Goal: Information Seeking & Learning: Understand process/instructions

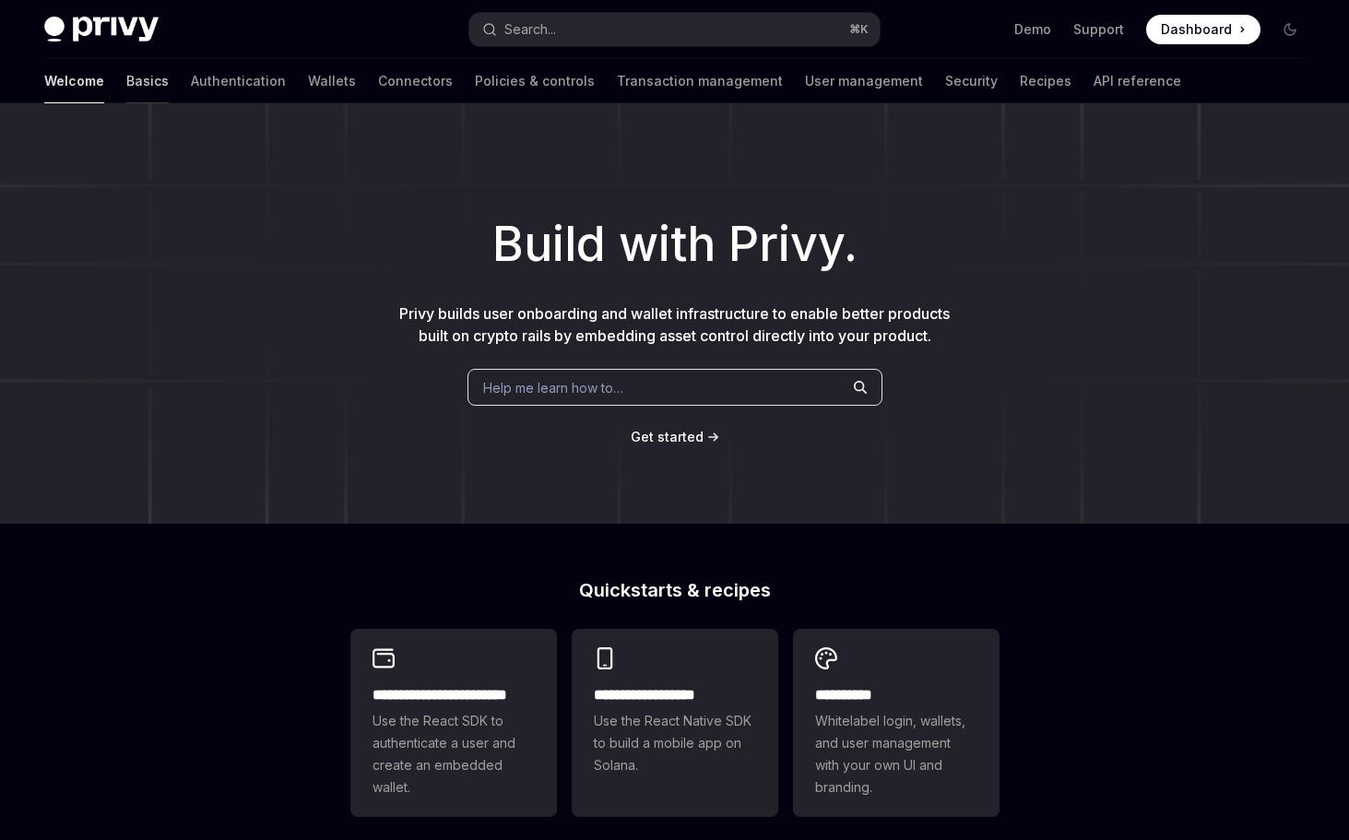
click at [126, 77] on link "Basics" at bounding box center [147, 81] width 42 height 44
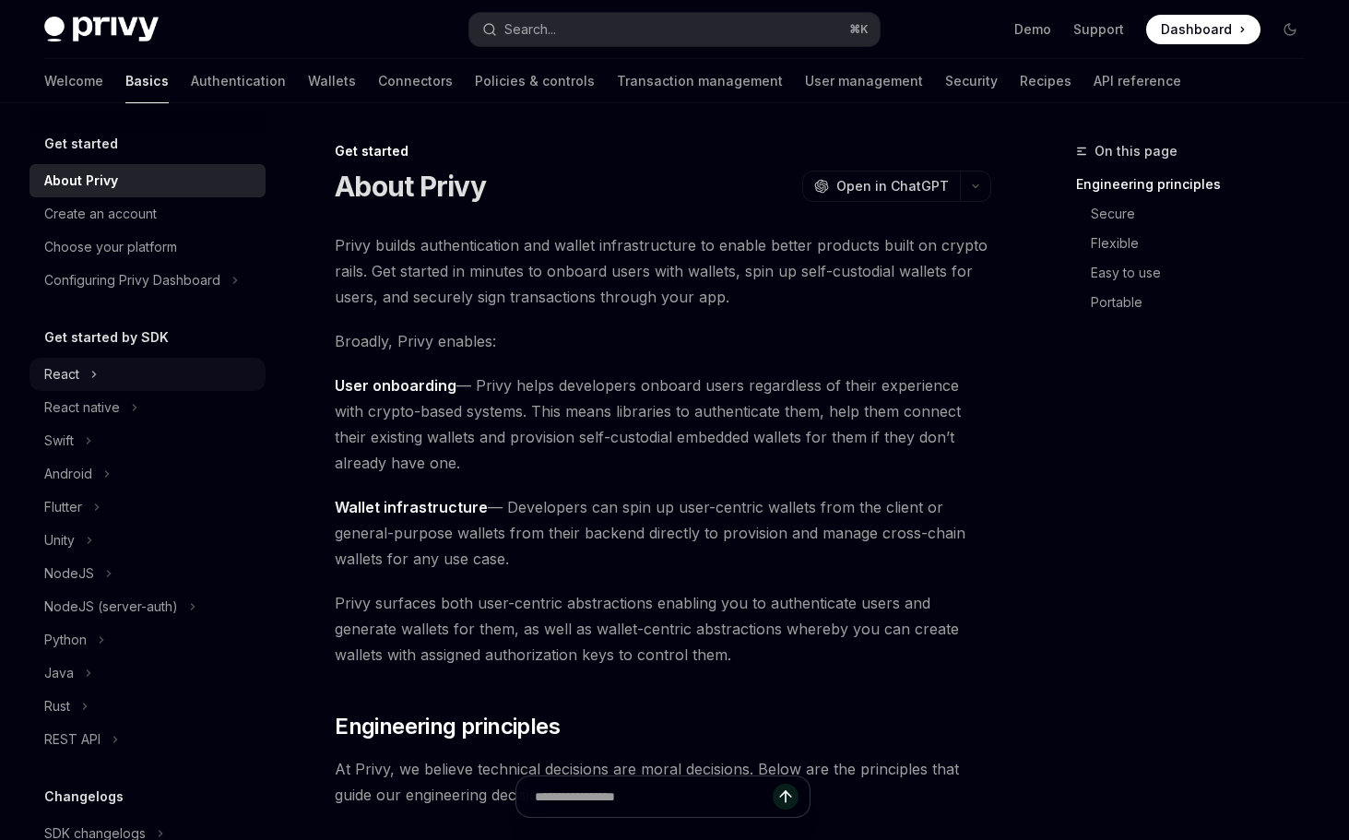
click at [59, 378] on div "React" at bounding box center [61, 374] width 35 height 22
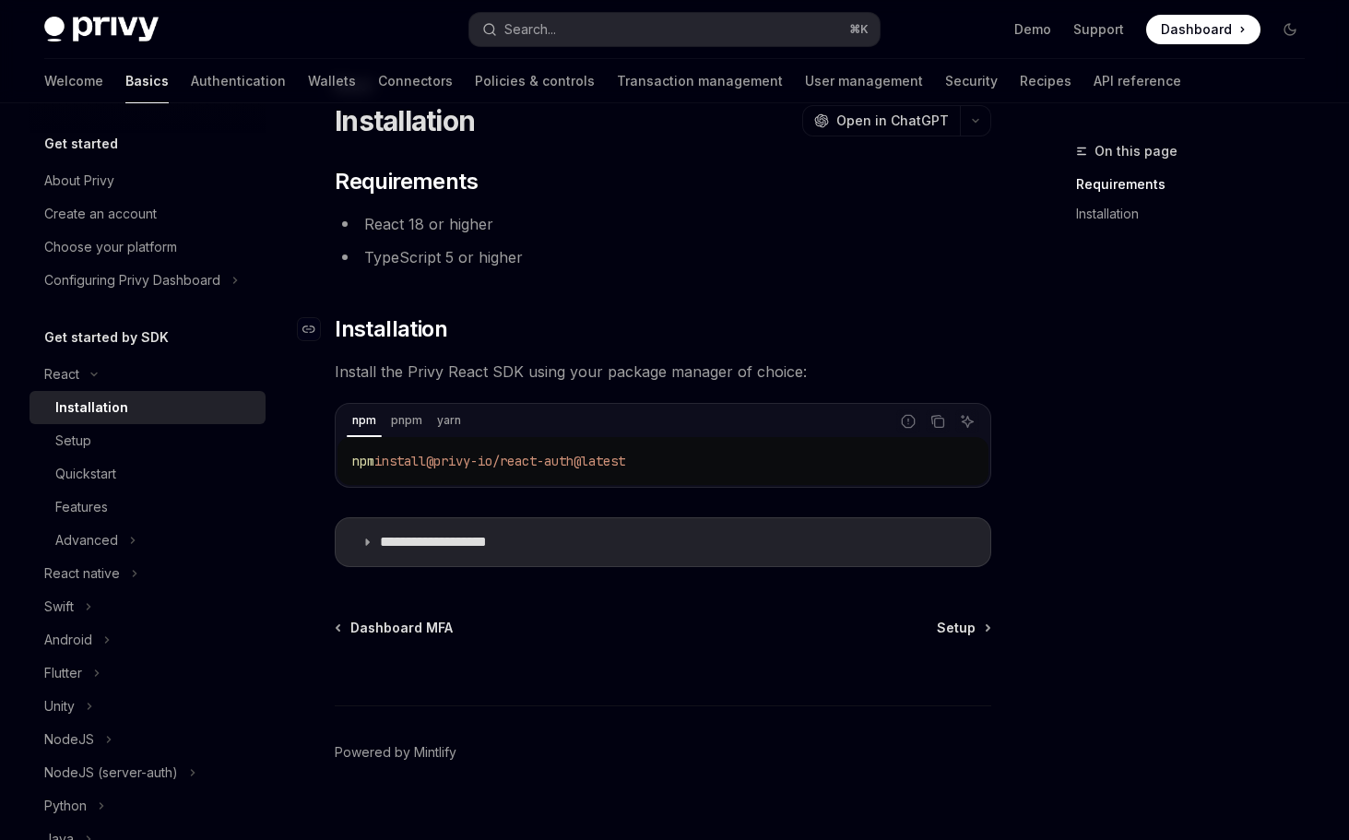
scroll to position [90, 0]
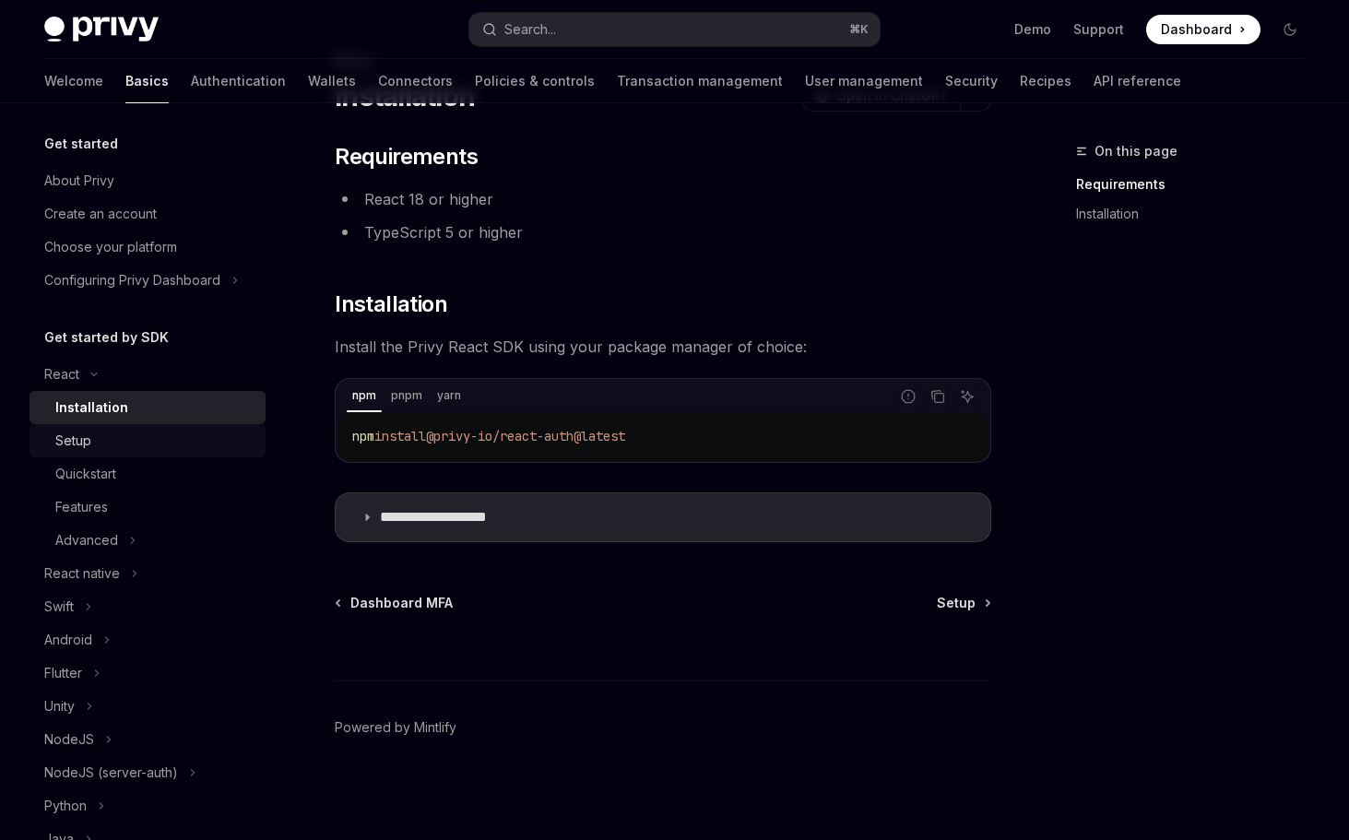
click at [69, 435] on div "Setup" at bounding box center [73, 441] width 36 height 22
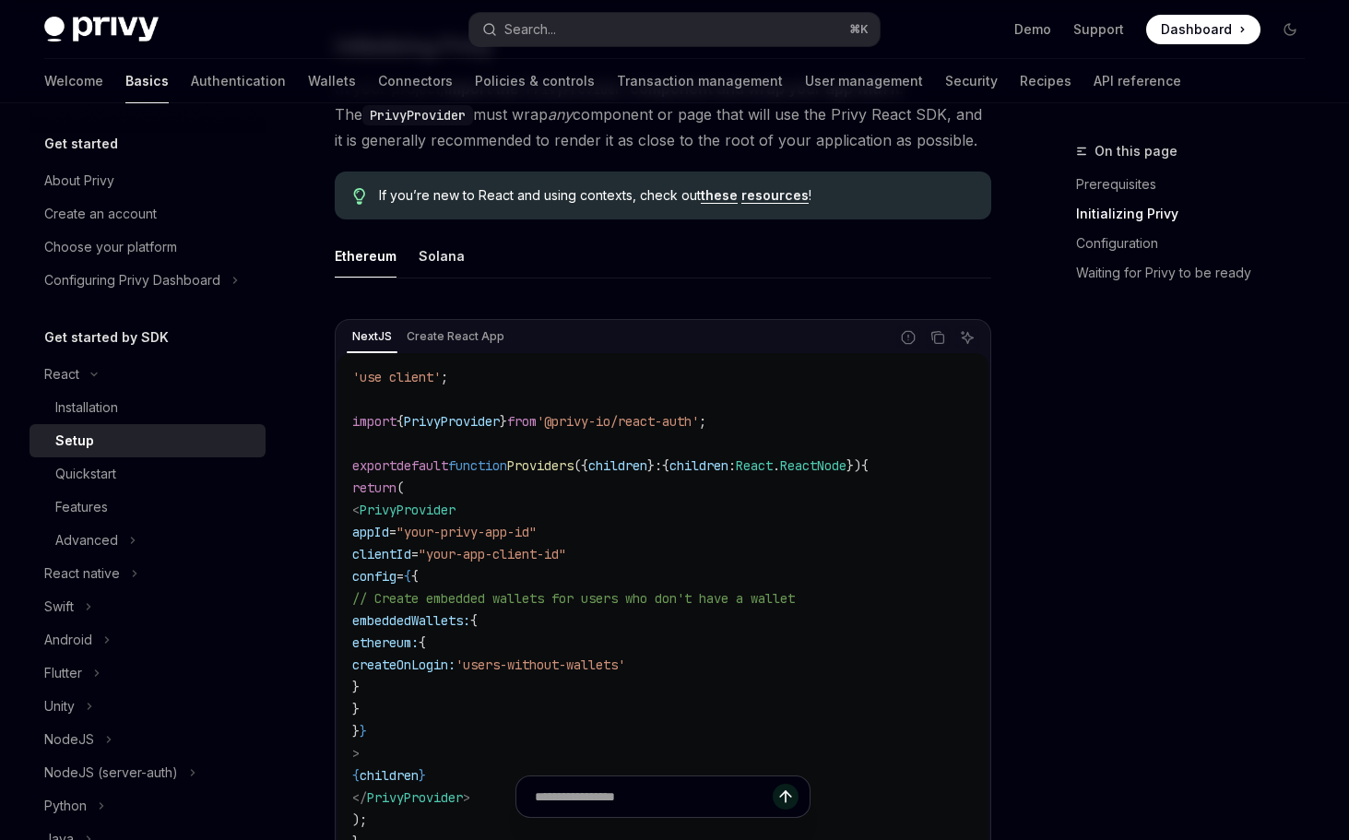
scroll to position [385, 0]
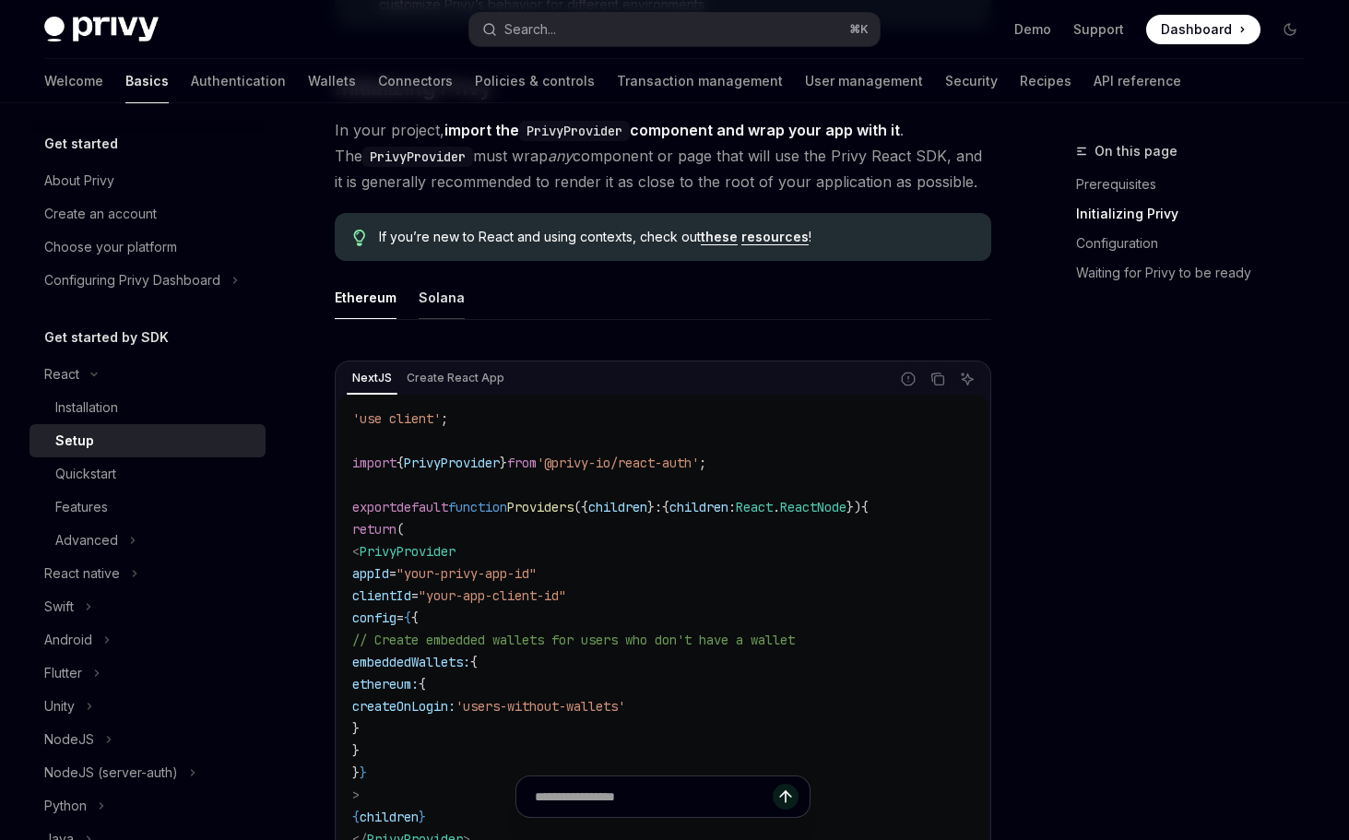
click at [428, 301] on div "Solana" at bounding box center [442, 297] width 46 height 43
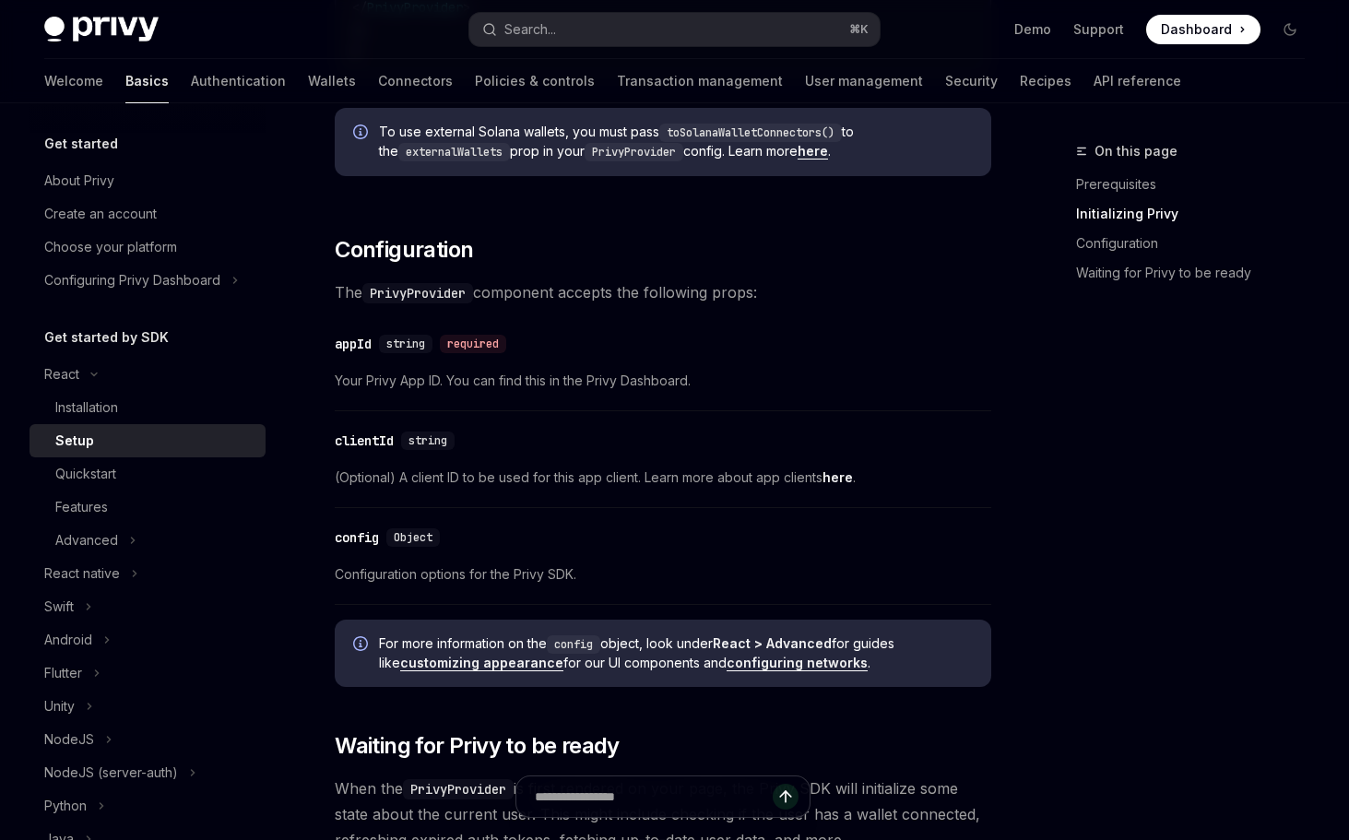
scroll to position [1220, 0]
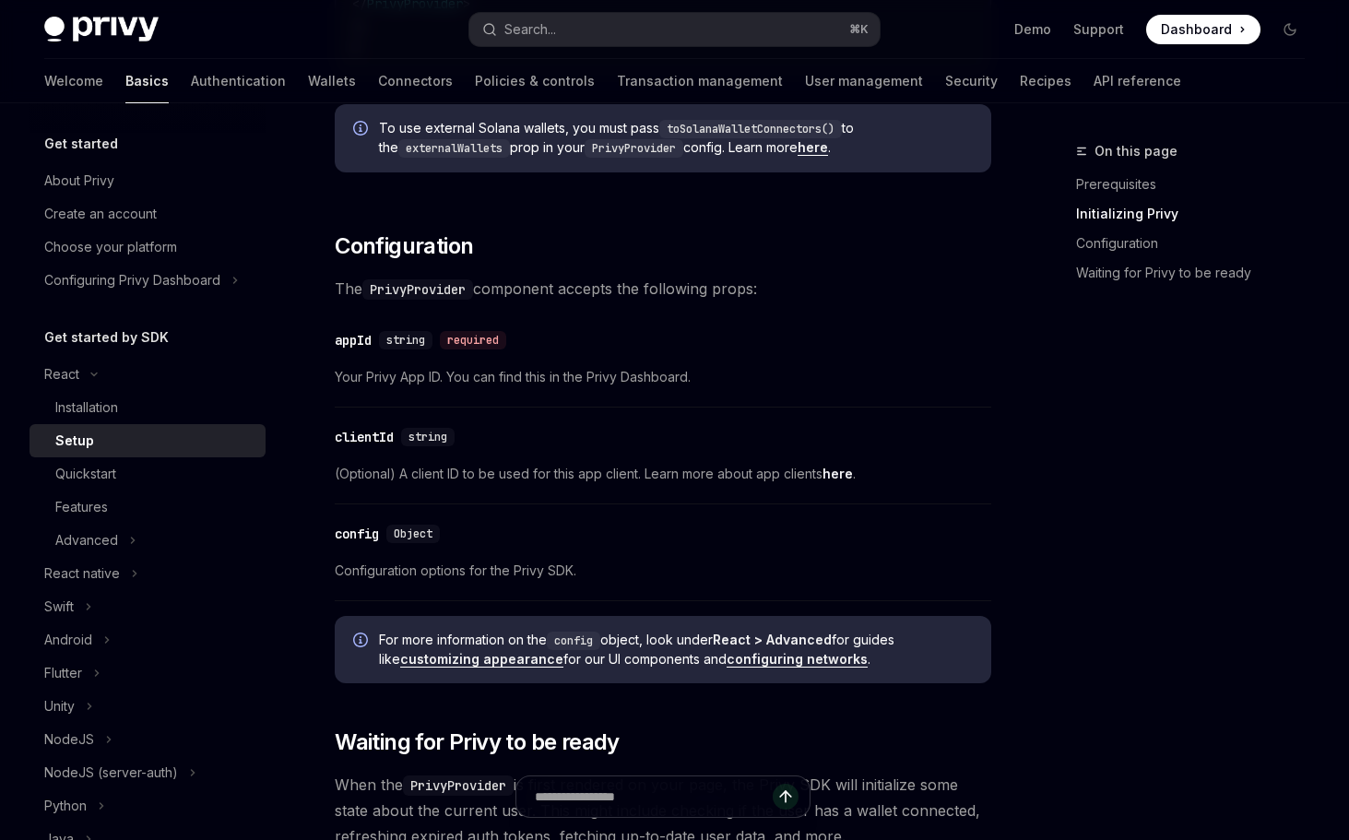
click at [746, 661] on link "configuring networks" at bounding box center [797, 659] width 141 height 17
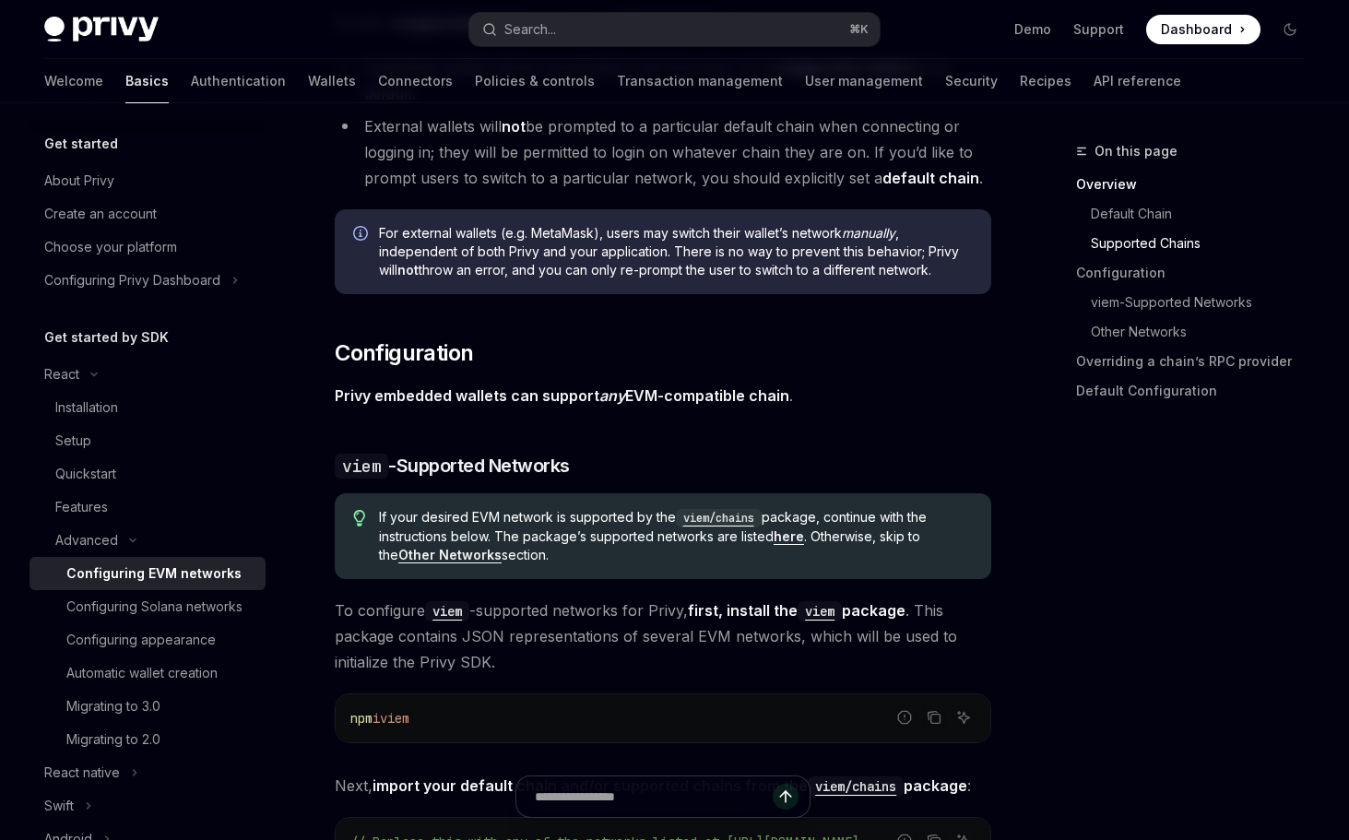
scroll to position [1512, 0]
click at [135, 601] on div "Configuring Solana networks" at bounding box center [154, 607] width 176 height 22
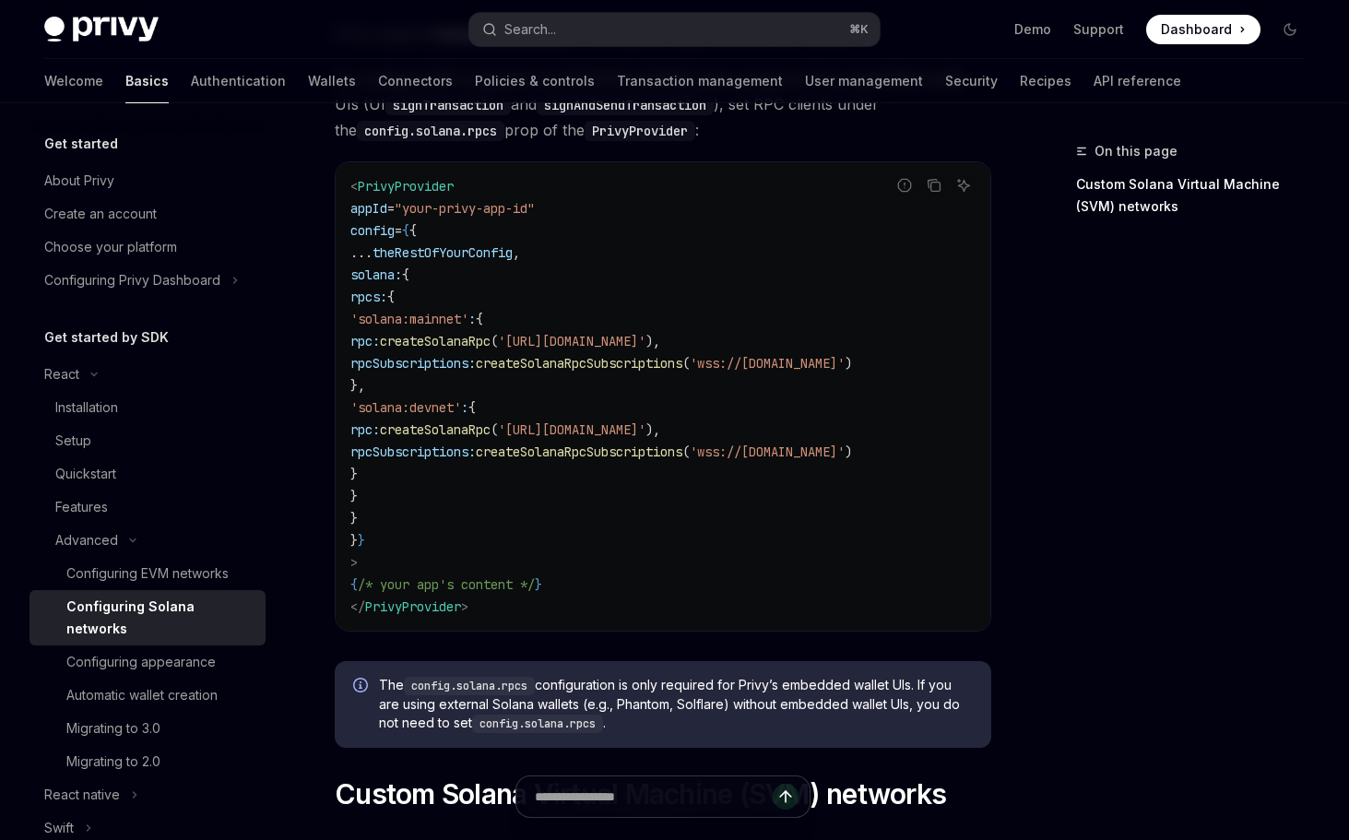
scroll to position [204, 0]
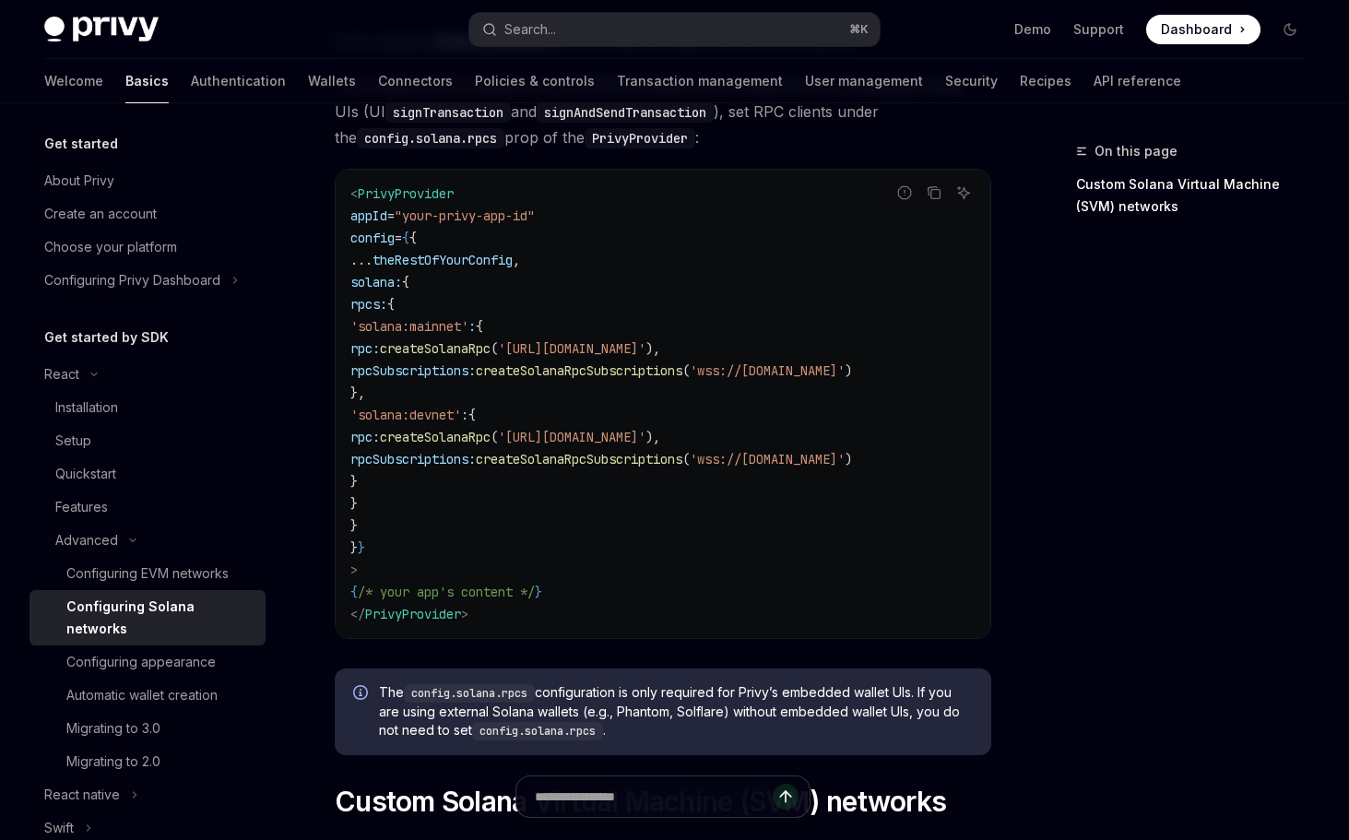
click at [409, 279] on span "{" at bounding box center [405, 282] width 7 height 17
drag, startPoint x: 394, startPoint y: 522, endPoint x: 374, endPoint y: 288, distance: 235.1
click at [374, 288] on code "< PrivyProvider appId = "your-privy-app-id" config = { { ... theRestOfYourConfi…" at bounding box center [662, 404] width 625 height 443
copy code "solana: { rpcs: { 'solana:mainnet' : { rpc: createSolanaRpc ( '[URL][DOMAIN_NAM…"
click at [691, 483] on code "< PrivyProvider appId = "your-privy-app-id" config = { { ... theRestOfYourConfi…" at bounding box center [662, 404] width 625 height 443
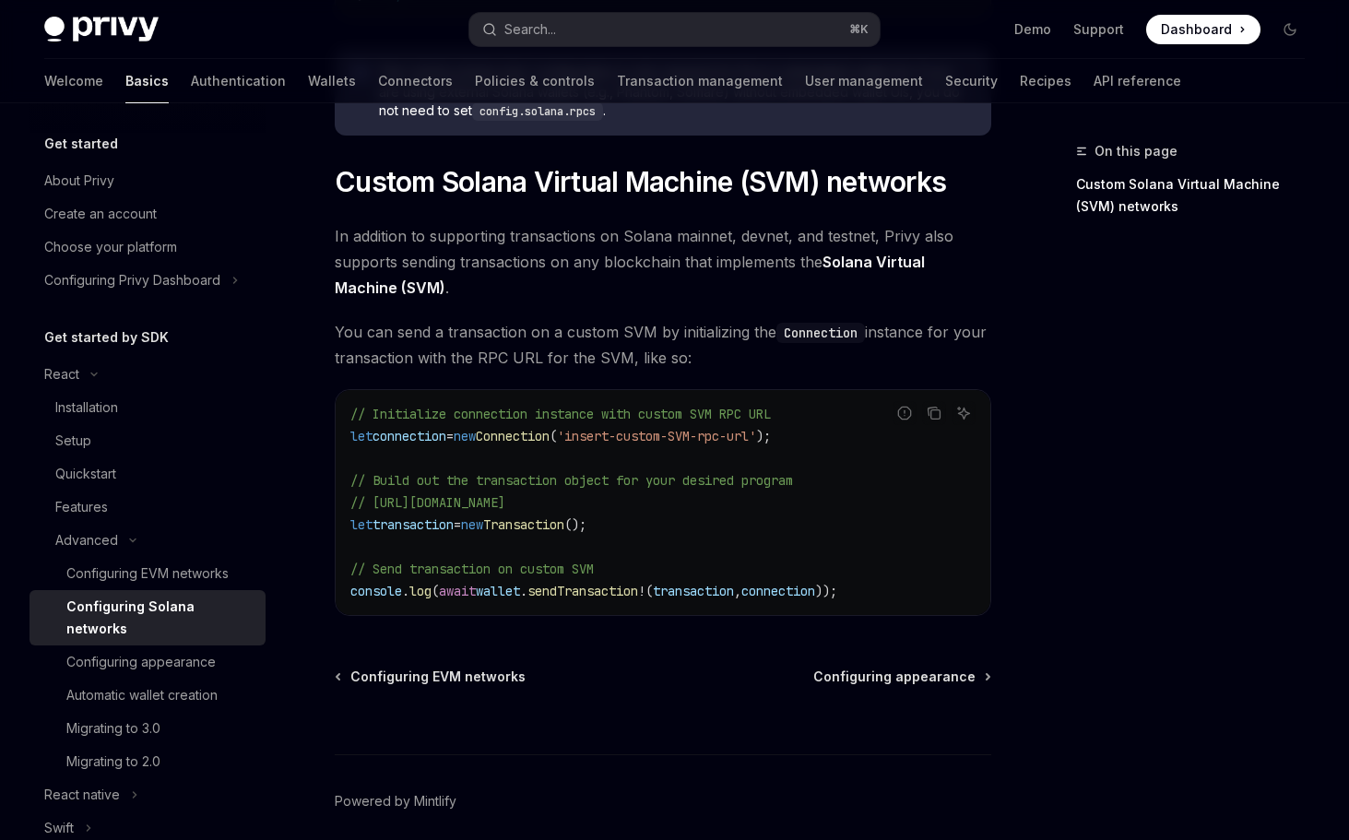
scroll to position [821, 0]
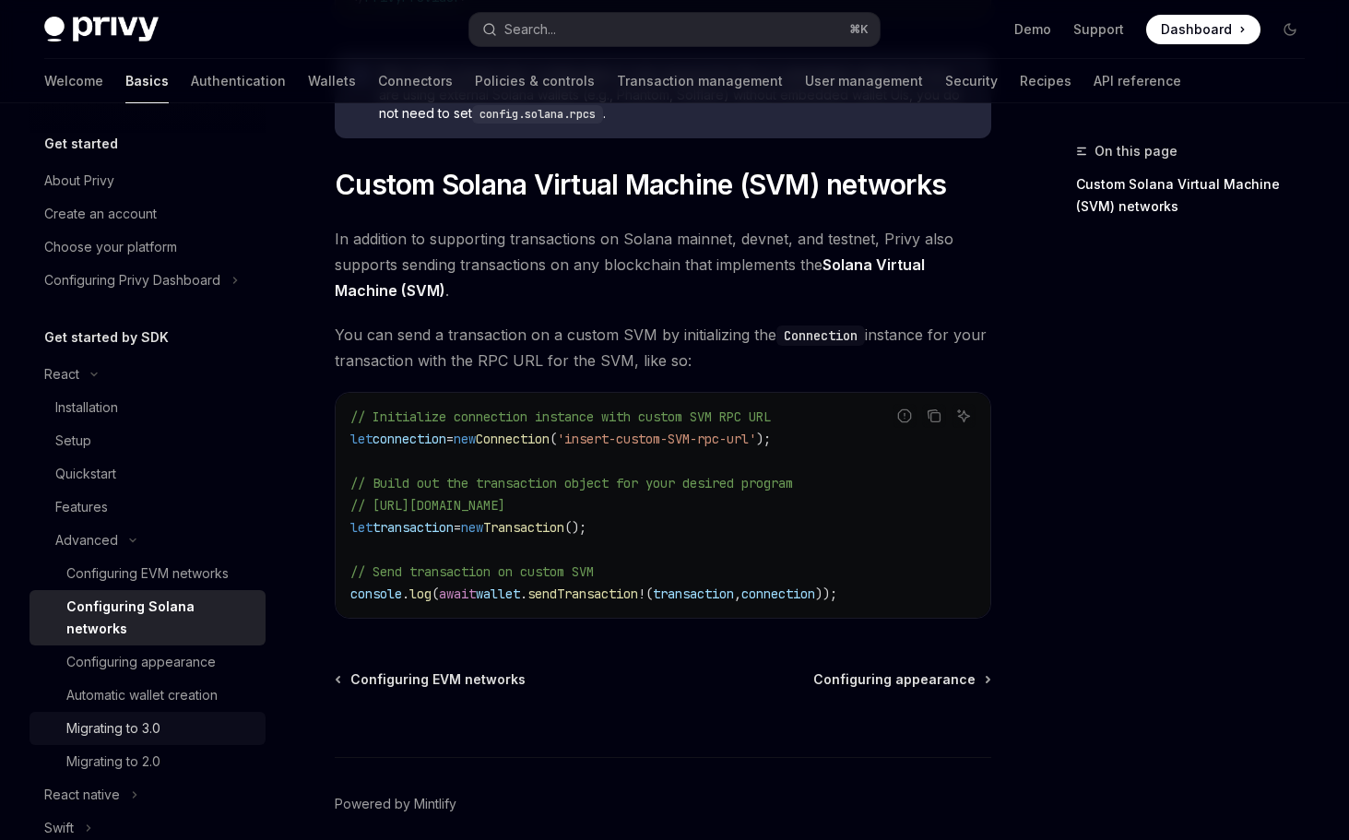
click at [144, 717] on div "Migrating to 3.0" at bounding box center [113, 728] width 94 height 22
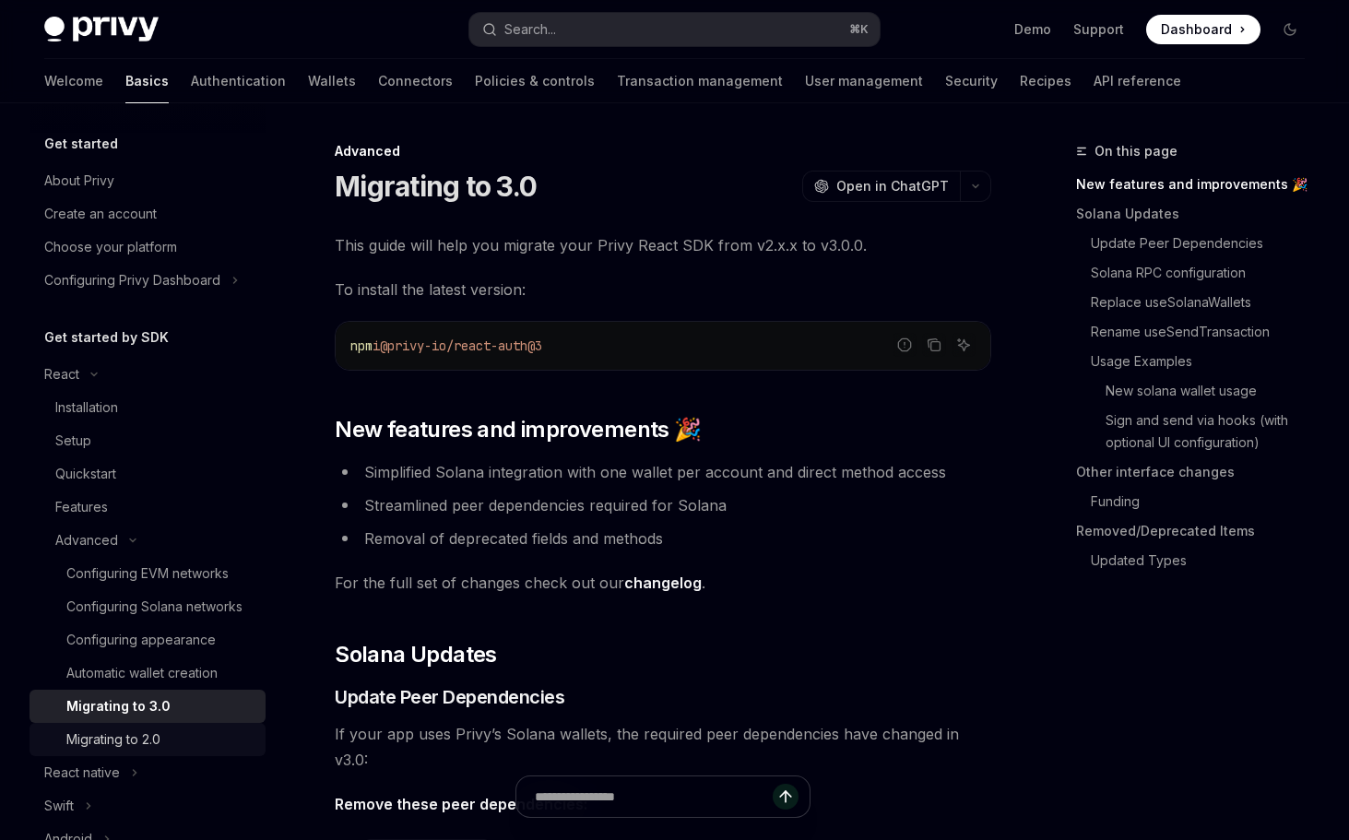
click at [146, 736] on div "Migrating to 2.0" at bounding box center [113, 740] width 94 height 22
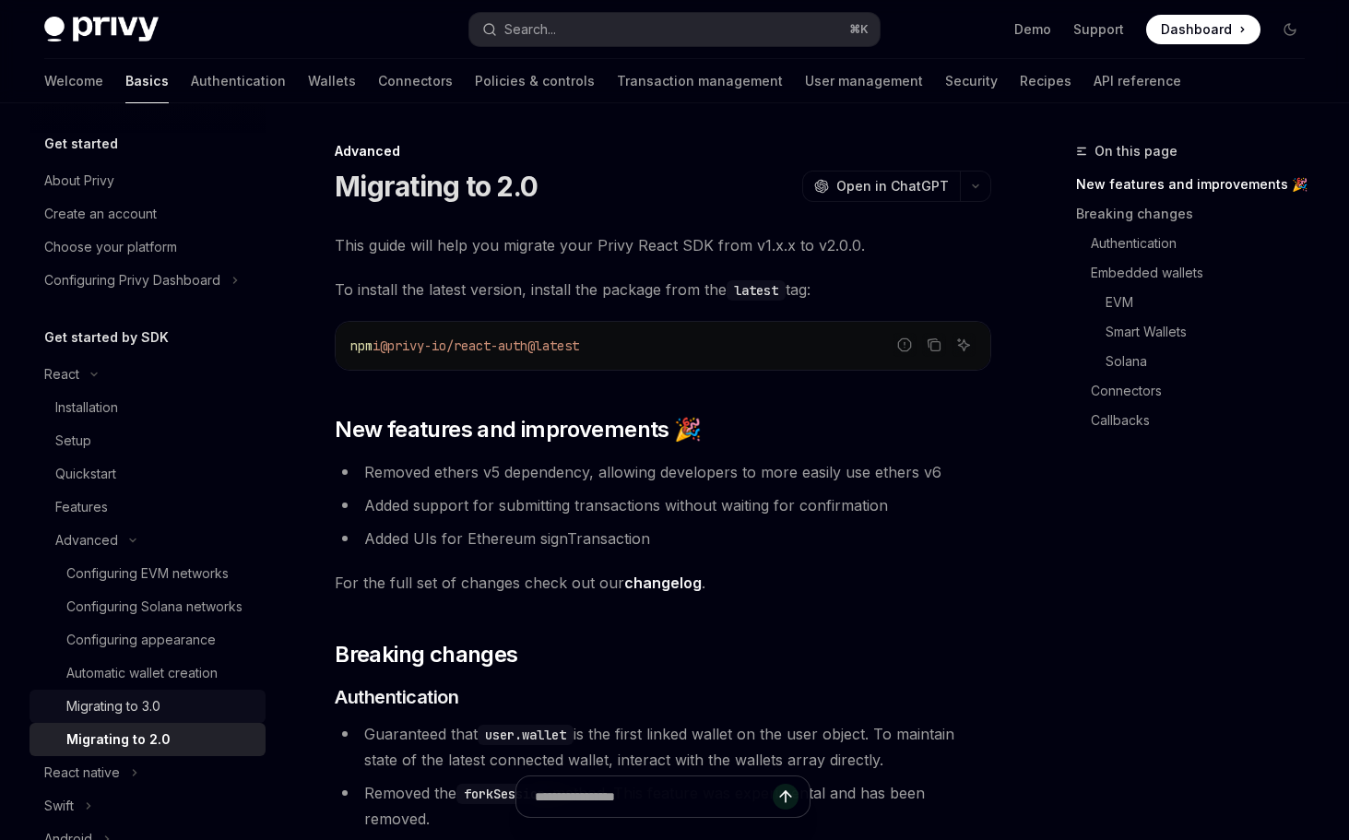
click at [148, 710] on div "Migrating to 3.0" at bounding box center [113, 706] width 94 height 22
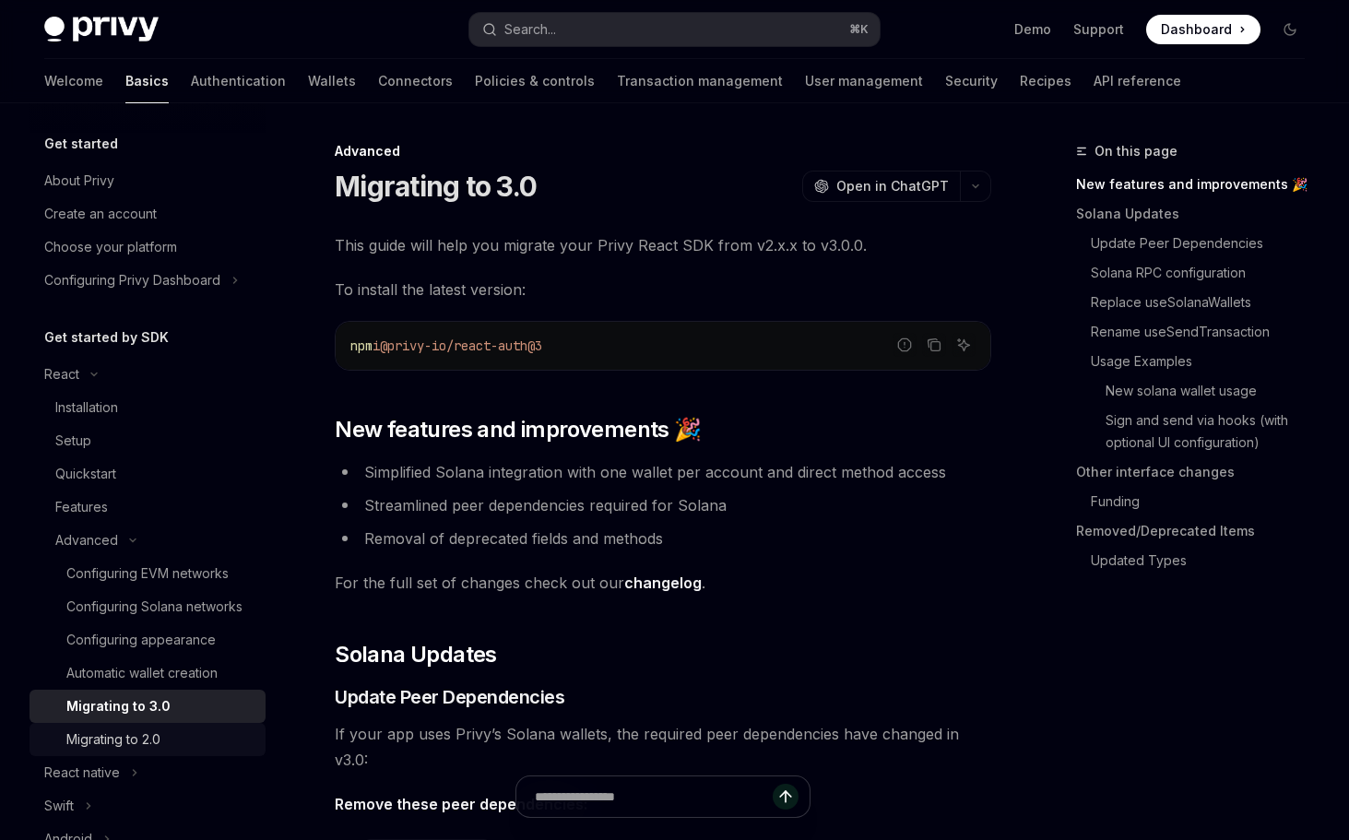
click at [151, 736] on div "Migrating to 2.0" at bounding box center [113, 740] width 94 height 22
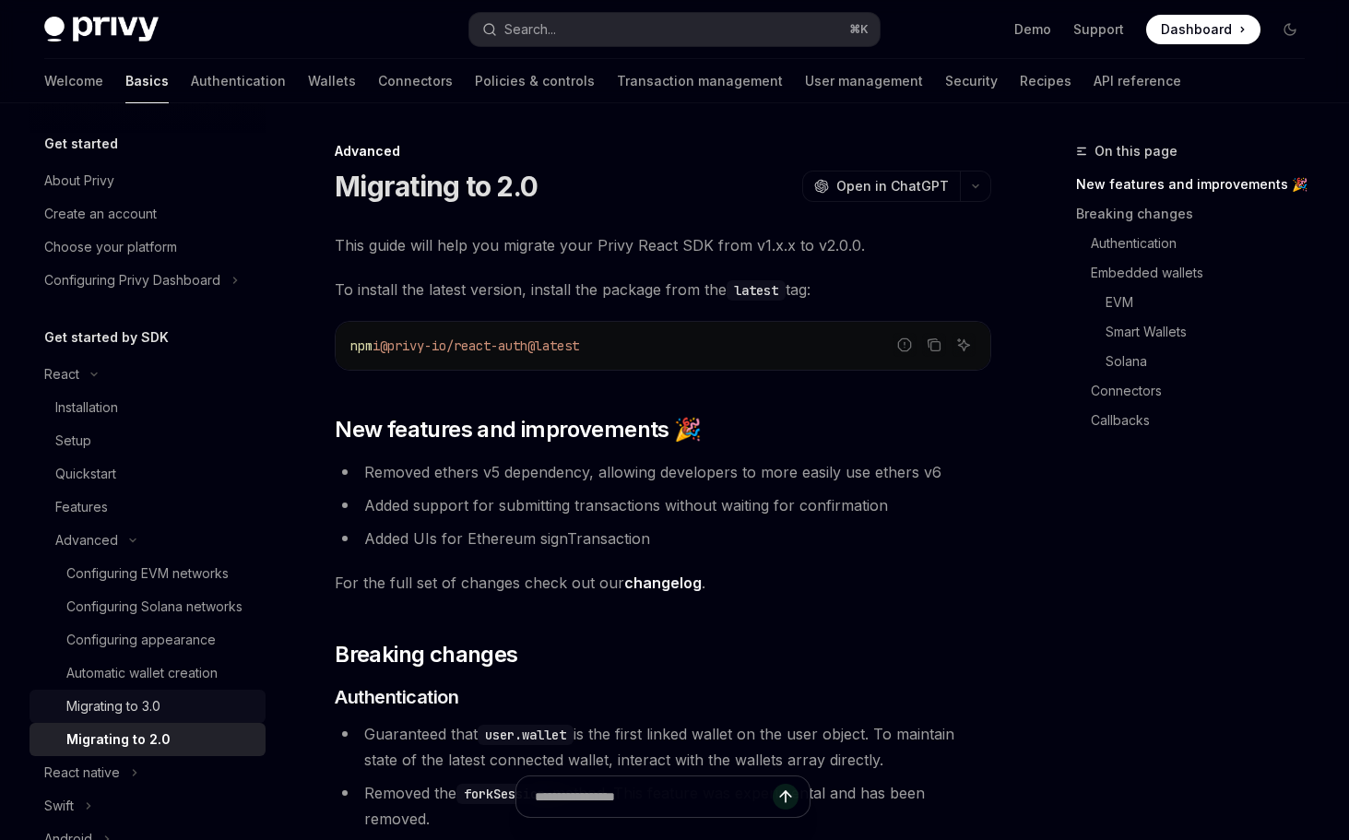
click at [159, 710] on div "Migrating to 3.0" at bounding box center [113, 706] width 94 height 22
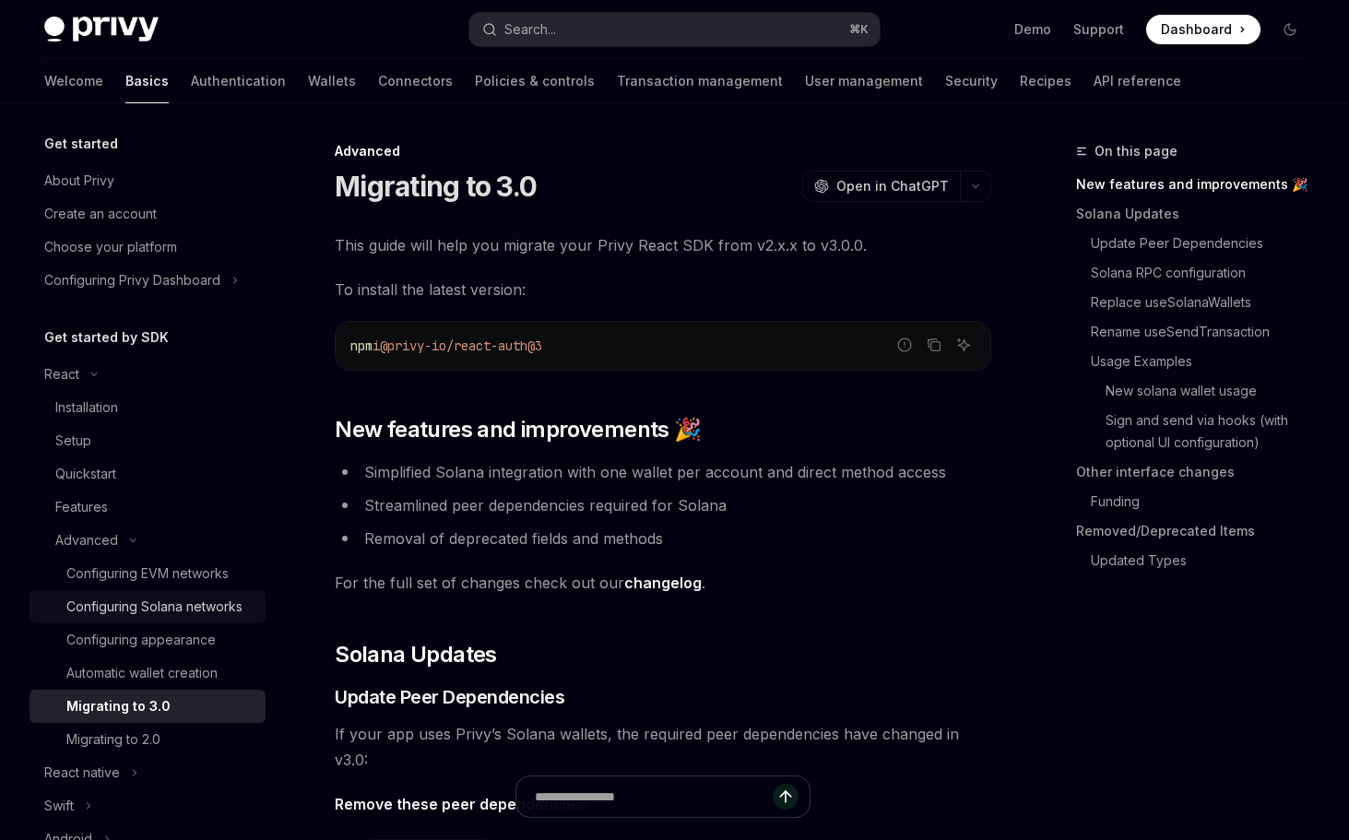
click at [150, 604] on div "Configuring Solana networks" at bounding box center [154, 607] width 176 height 22
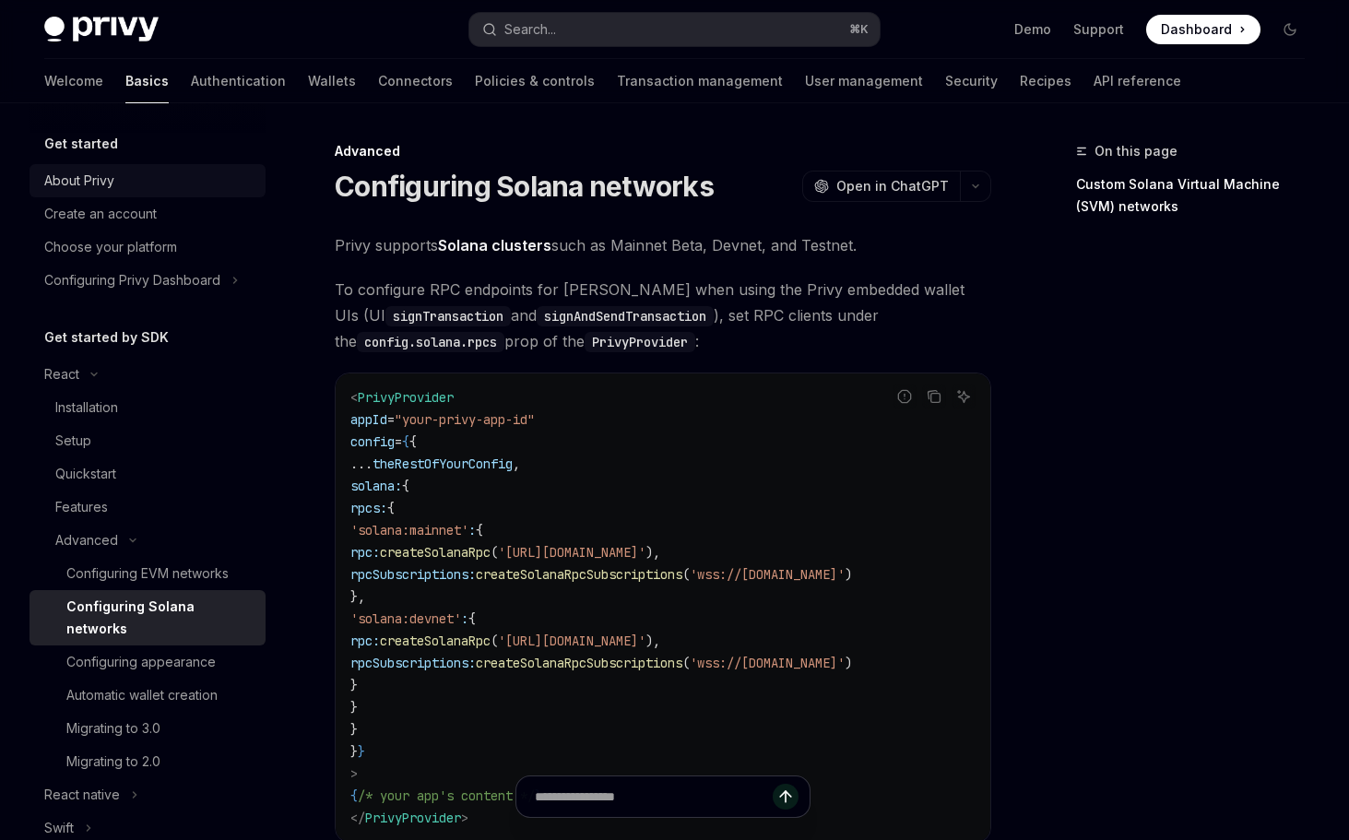
click at [92, 176] on div "About Privy" at bounding box center [79, 181] width 70 height 22
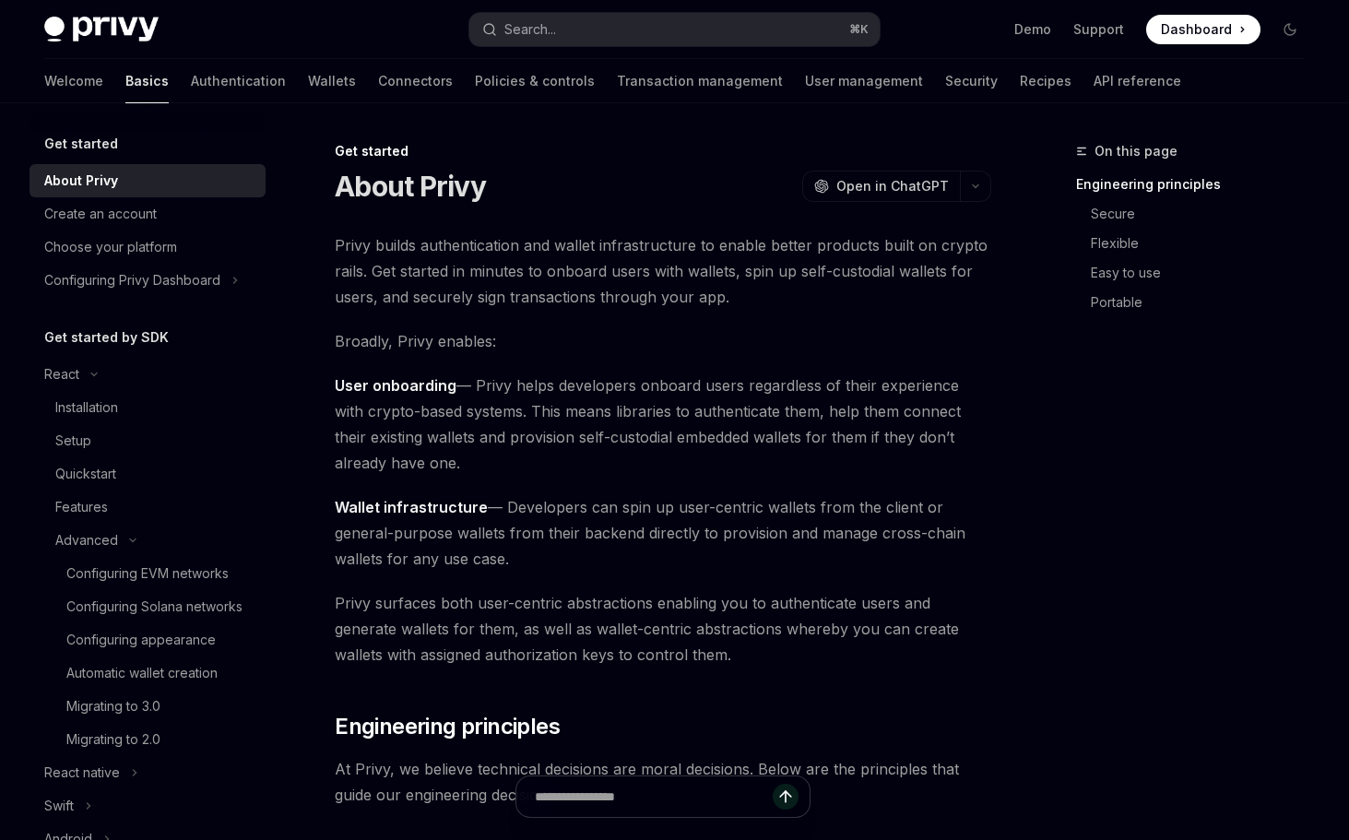
click at [92, 148] on h5 "Get started" at bounding box center [81, 144] width 74 height 22
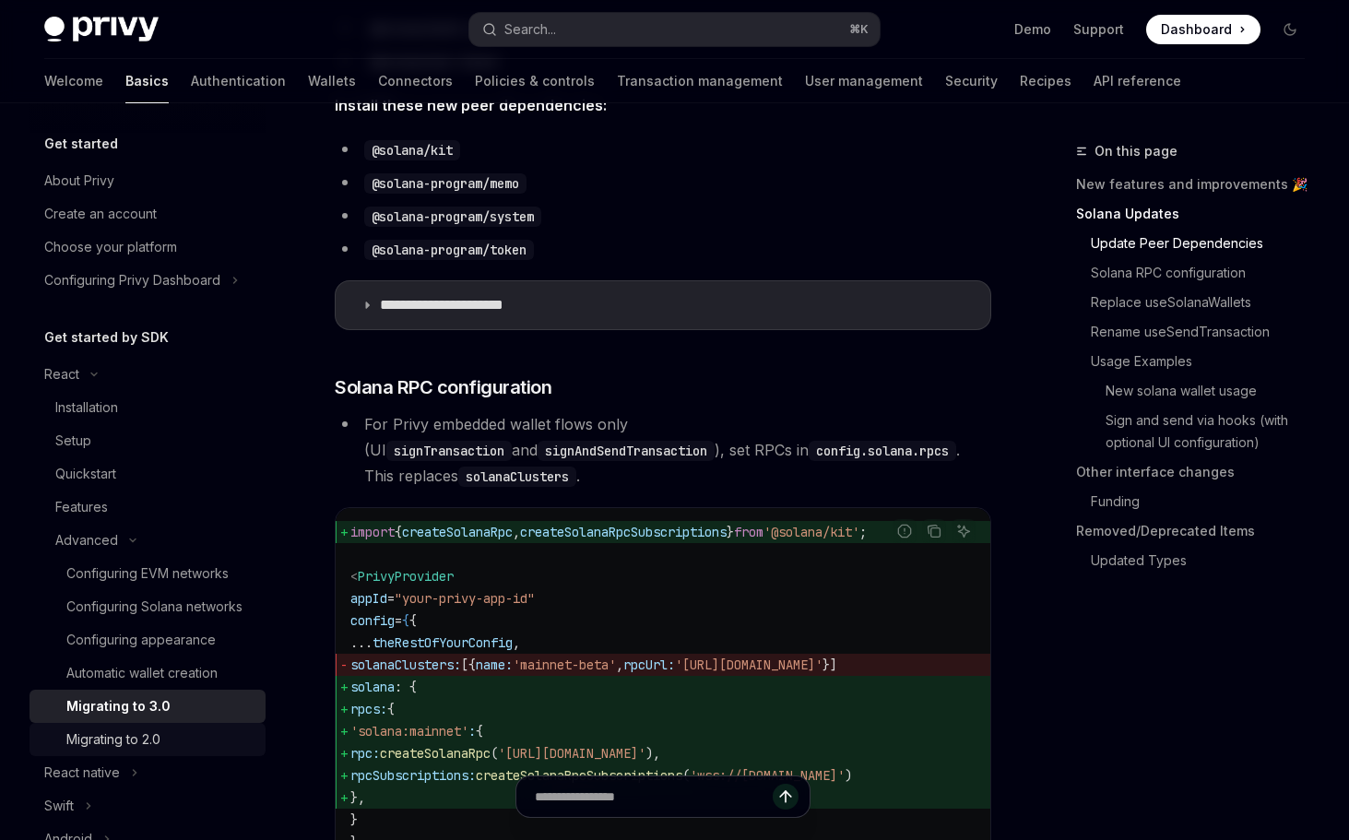
click at [108, 736] on div "Migrating to 2.0" at bounding box center [113, 740] width 94 height 22
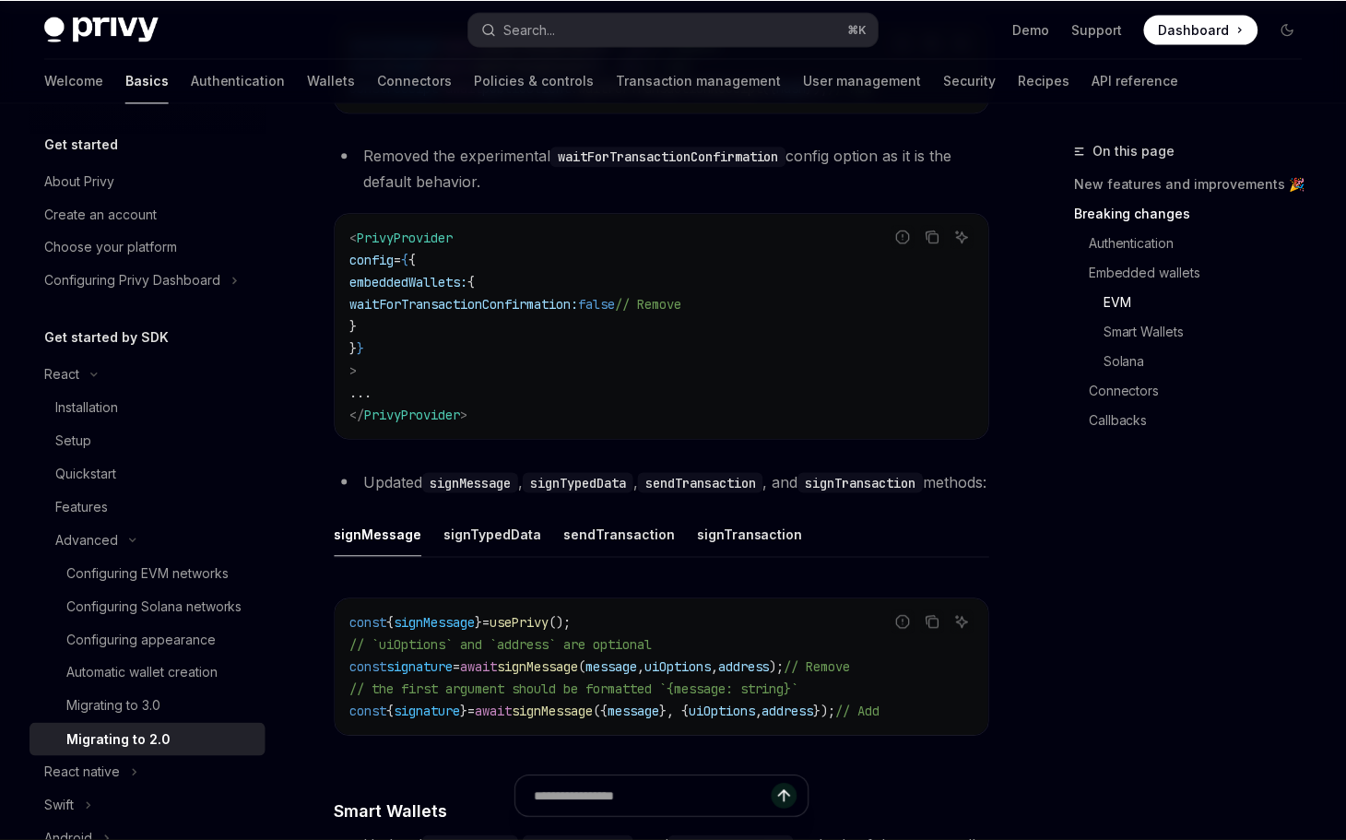
scroll to position [2405, 0]
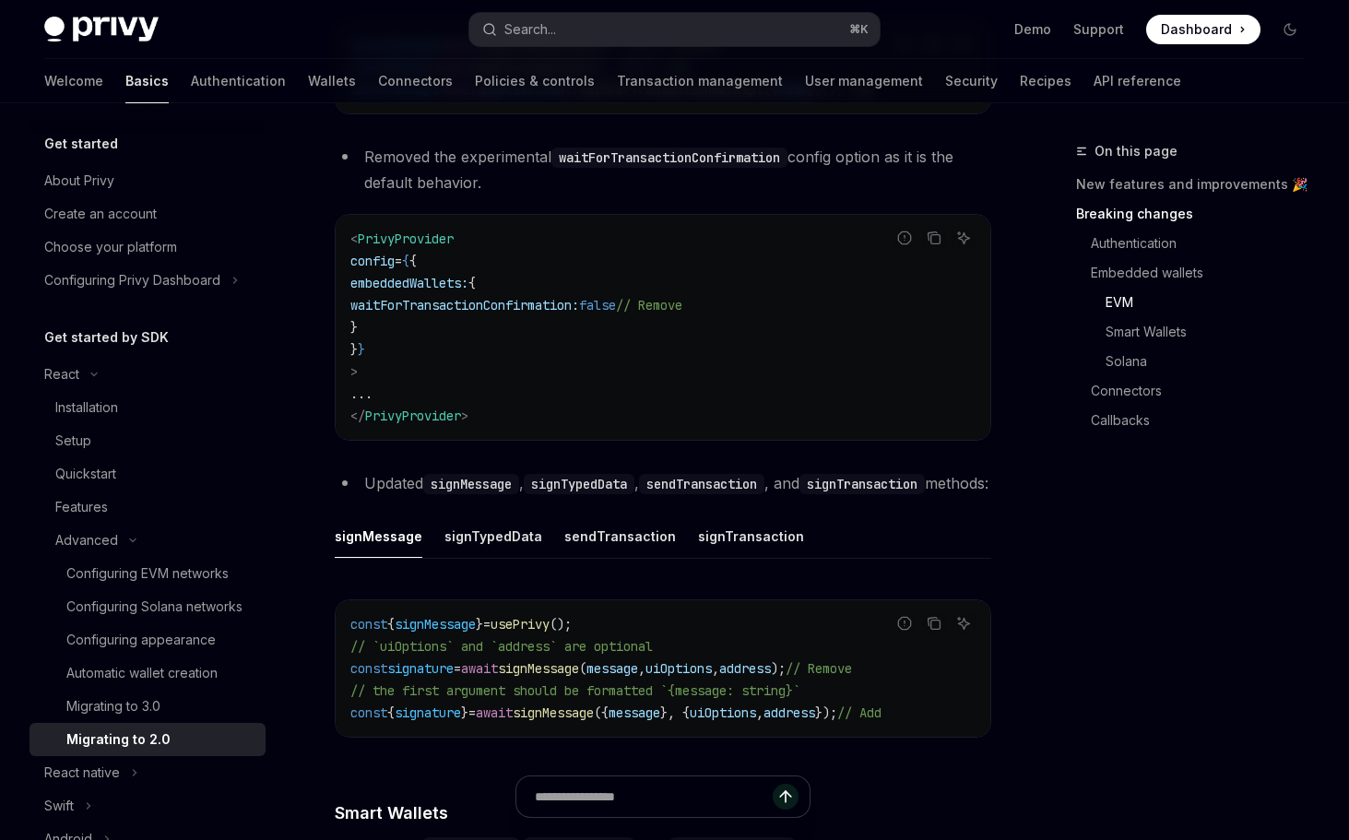
type textarea "*"
